Goal: Navigation & Orientation: Find specific page/section

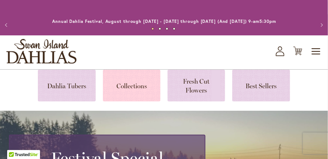
click at [138, 88] on link at bounding box center [132, 86] width 58 height 32
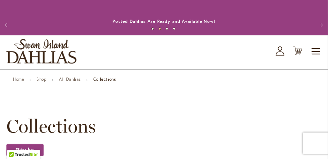
click at [7, 24] on button "Previous" at bounding box center [7, 25] width 14 height 14
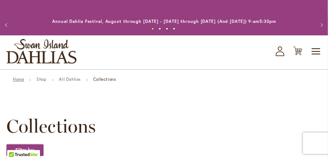
click at [21, 80] on link "Home" at bounding box center [18, 78] width 11 height 5
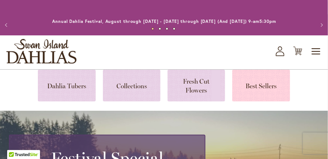
click at [257, 89] on link at bounding box center [261, 86] width 58 height 32
